Goal: Book appointment/travel/reservation

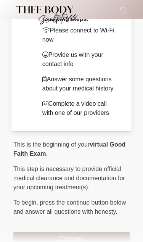
click at [83, 241] on button "Continue" at bounding box center [71, 239] width 117 height 15
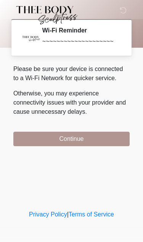
click at [101, 145] on button "Continue" at bounding box center [71, 139] width 117 height 15
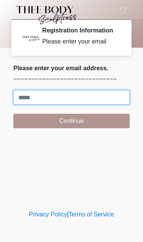
click at [71, 100] on input "Where should we email your treatment plan?" at bounding box center [71, 97] width 117 height 15
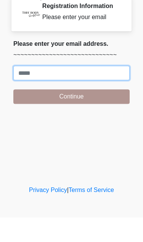
type input "**********"
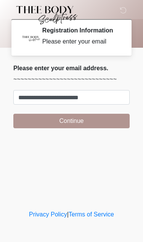
click at [84, 121] on button "Continue" at bounding box center [71, 121] width 117 height 15
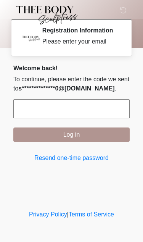
click at [85, 104] on input "text" at bounding box center [71, 108] width 117 height 19
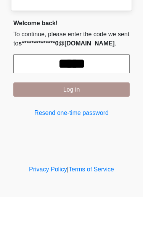
type input "******"
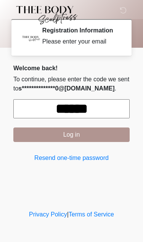
click at [99, 138] on button "Log in" at bounding box center [71, 135] width 117 height 15
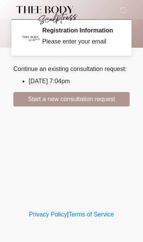
click at [75, 80] on li "2025/08/25 7:04pm" at bounding box center [79, 81] width 101 height 9
click at [95, 77] on li "2025/08/25 7:04pm" at bounding box center [79, 81] width 101 height 9
click at [84, 83] on li "2025/08/25 7:04pm" at bounding box center [79, 81] width 101 height 9
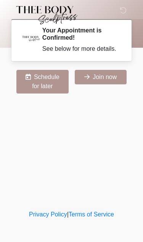
click at [106, 78] on button "Join now" at bounding box center [101, 77] width 52 height 15
click at [46, 83] on button "Schedule for later" at bounding box center [42, 82] width 52 height 24
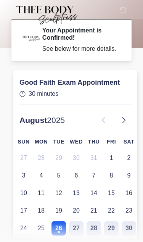
click at [62, 227] on button "26" at bounding box center [59, 228] width 15 height 15
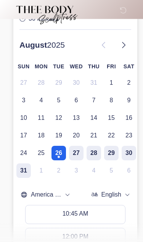
scroll to position [77, 0]
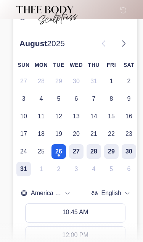
click at [96, 211] on button "10:45 AM" at bounding box center [76, 213] width 100 height 18
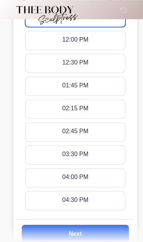
scroll to position [276, 0]
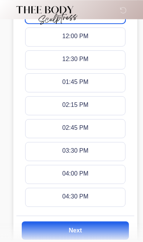
click at [99, 231] on button "Next" at bounding box center [75, 231] width 107 height 18
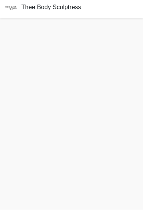
scroll to position [47, 0]
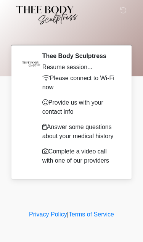
click at [78, 66] on div "Resume session..." at bounding box center [80, 67] width 76 height 9
click at [84, 74] on p "Please connect to Wi-Fi now" at bounding box center [80, 83] width 76 height 18
click at [89, 115] on p "Provide us with your contact info" at bounding box center [80, 107] width 76 height 18
click at [77, 71] on div "Resume session..." at bounding box center [80, 67] width 76 height 9
click at [121, 10] on icon at bounding box center [123, 10] width 7 height 7
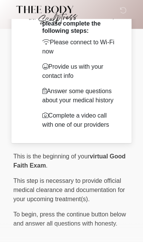
scroll to position [47, 0]
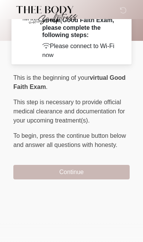
scroll to position [0, 0]
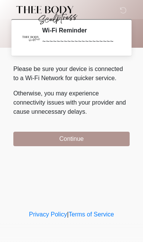
click at [112, 138] on button "Continue" at bounding box center [71, 139] width 117 height 15
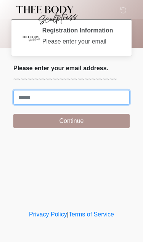
click at [93, 96] on input "Where should we email your treatment plan?" at bounding box center [71, 97] width 117 height 15
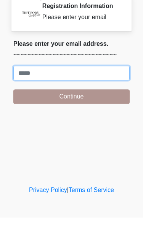
type input "**********"
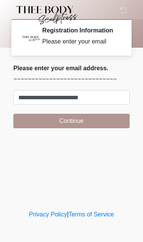
click at [101, 121] on button "Continue" at bounding box center [71, 121] width 117 height 15
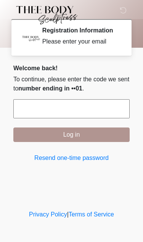
click at [98, 113] on input "text" at bounding box center [71, 108] width 117 height 19
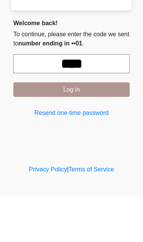
type input "******"
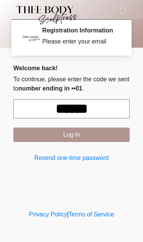
click at [92, 136] on button "Log in" at bounding box center [71, 135] width 117 height 15
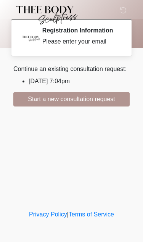
click at [45, 80] on li "2025/08/25 7:04pm" at bounding box center [79, 81] width 101 height 9
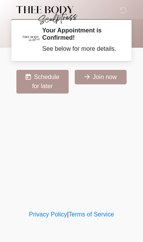
click at [114, 75] on button "Join now" at bounding box center [101, 77] width 52 height 15
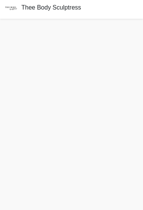
scroll to position [47, 0]
